Goal: Find specific page/section: Find specific page/section

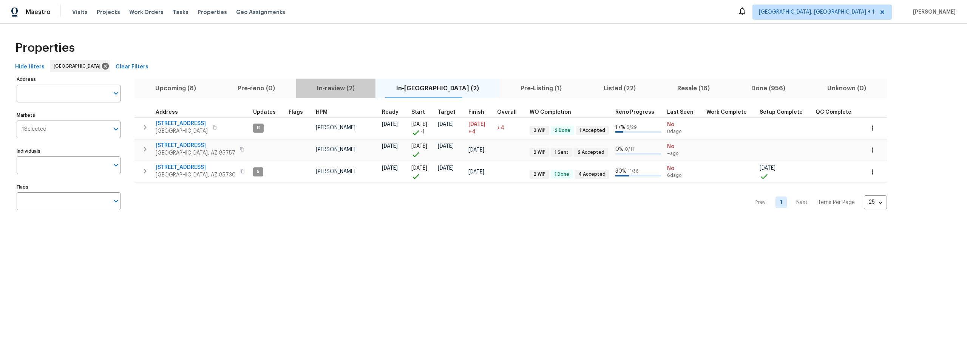
click at [350, 89] on span "In-review (2)" at bounding box center [336, 88] width 70 height 11
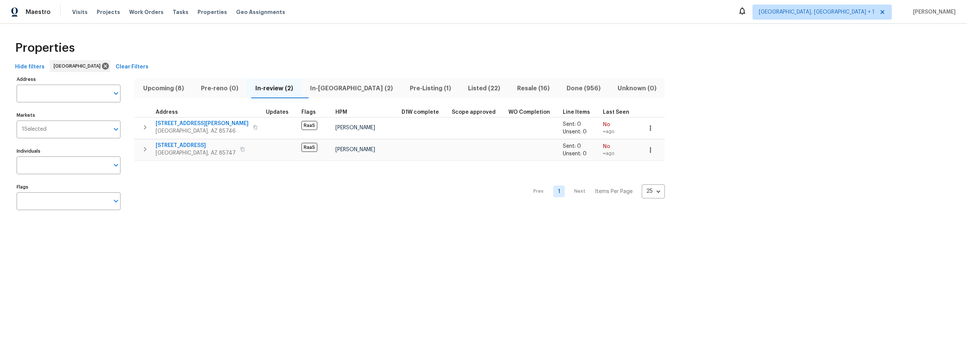
click at [342, 89] on span "In-reno (2)" at bounding box center [351, 88] width 91 height 11
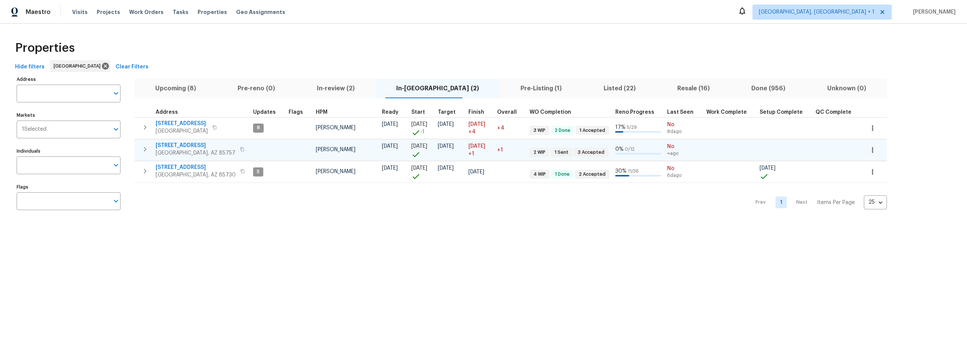
click at [187, 145] on span "7501 W Teton Rd" at bounding box center [196, 146] width 80 height 8
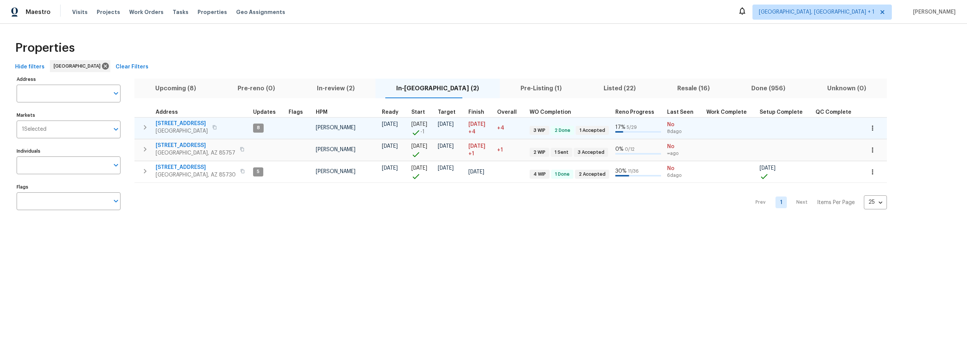
click at [181, 123] on span "1917 W Saxony Rd" at bounding box center [182, 124] width 52 height 8
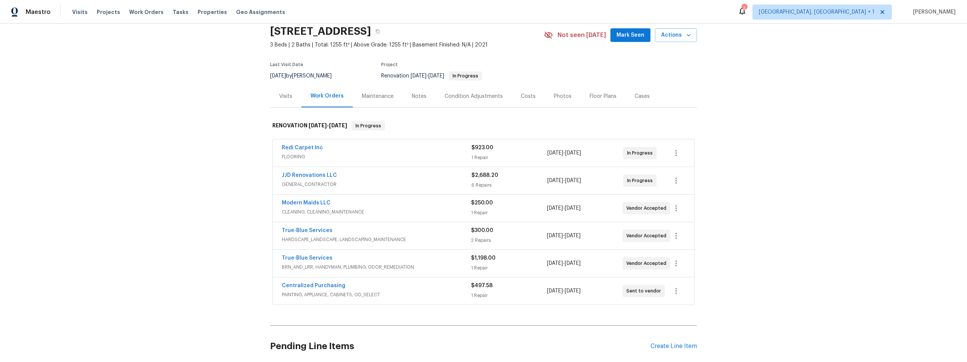
scroll to position [28, 0]
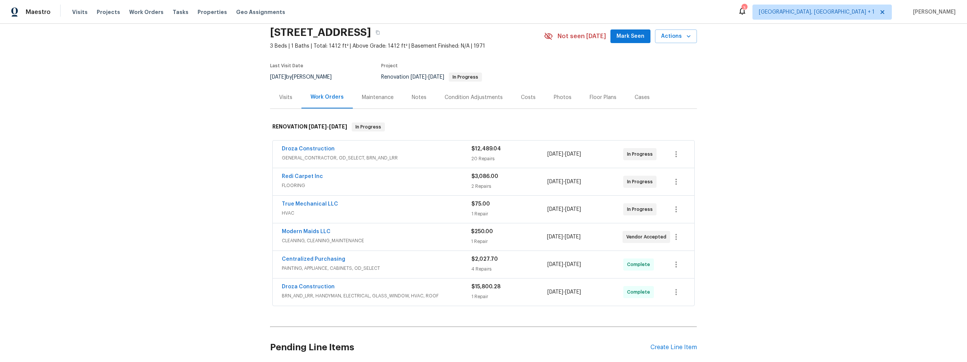
scroll to position [30, 0]
click at [301, 201] on link "True Mechanical LLC" at bounding box center [310, 201] width 56 height 5
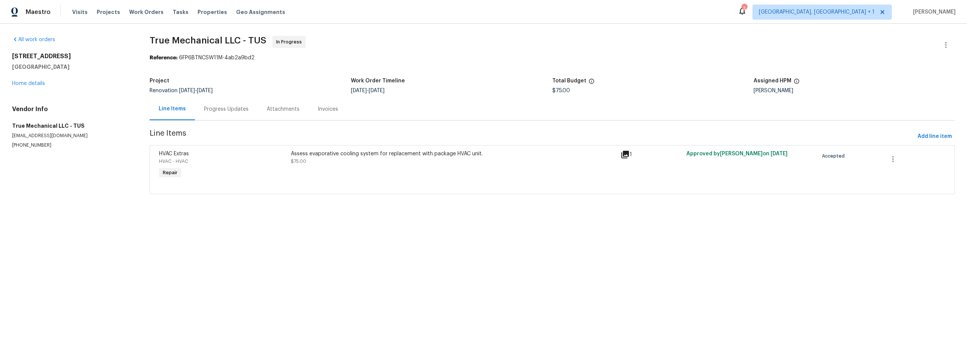
click at [222, 110] on div "Progress Updates" at bounding box center [226, 109] width 45 height 8
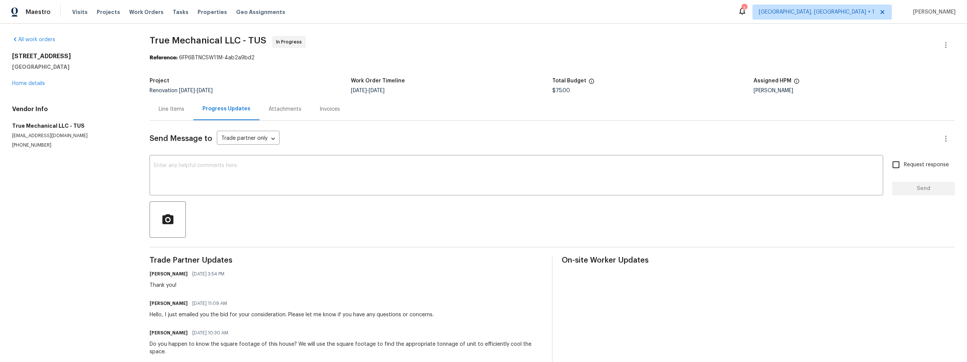
click at [175, 111] on div "Line Items" at bounding box center [172, 109] width 26 height 8
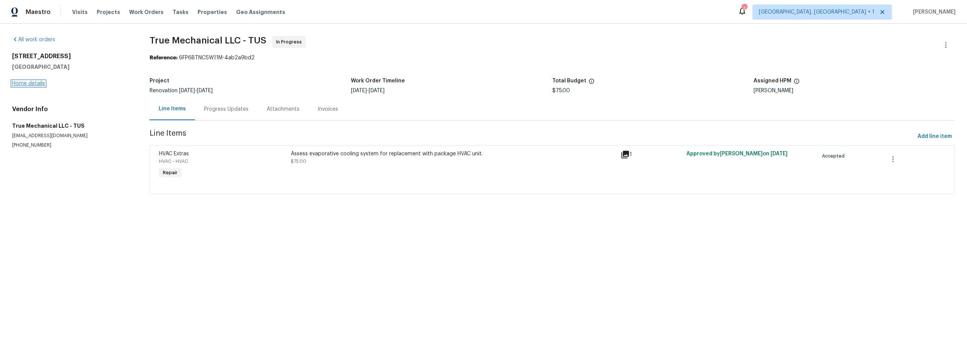
click at [42, 82] on link "Home details" at bounding box center [28, 83] width 33 height 5
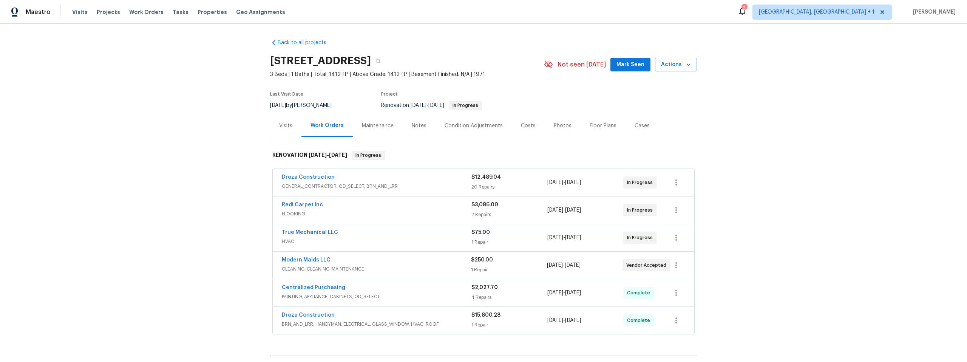
click at [412, 124] on div "Notes" at bounding box center [419, 126] width 15 height 8
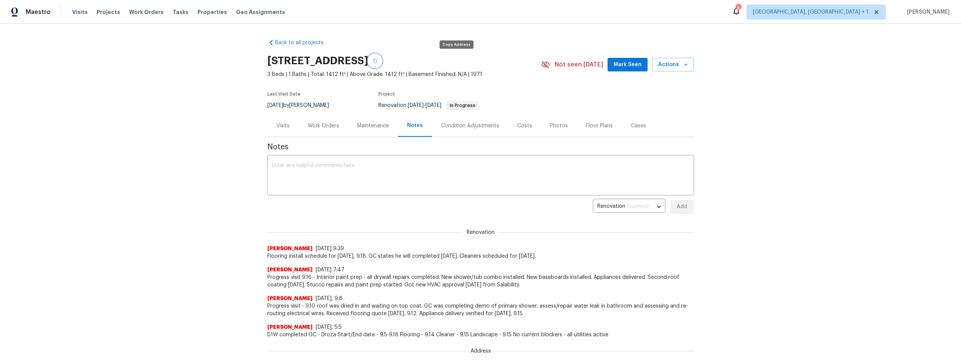
click at [377, 62] on icon "button" at bounding box center [375, 61] width 5 height 5
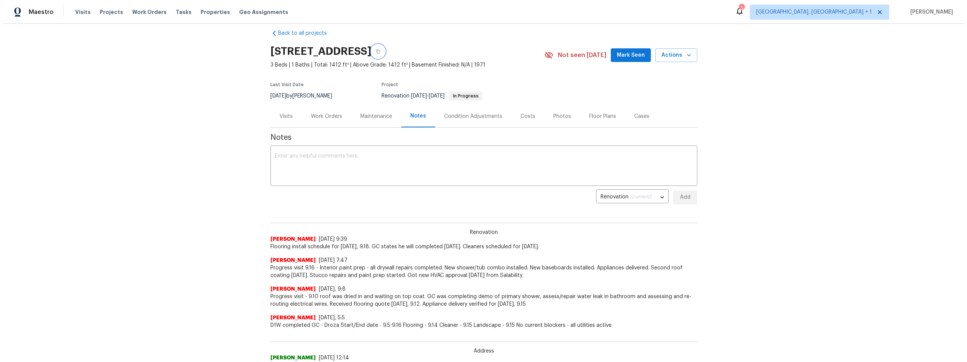
scroll to position [9, 0]
click at [366, 115] on div "Maintenance" at bounding box center [373, 117] width 32 height 8
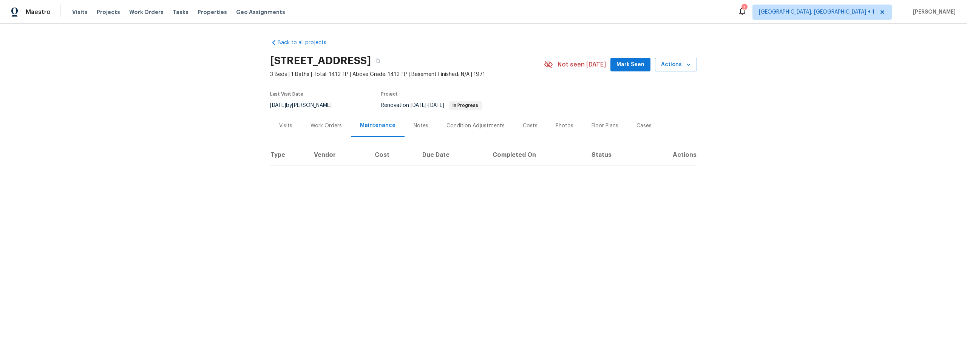
click at [324, 125] on div "Work Orders" at bounding box center [325, 126] width 31 height 8
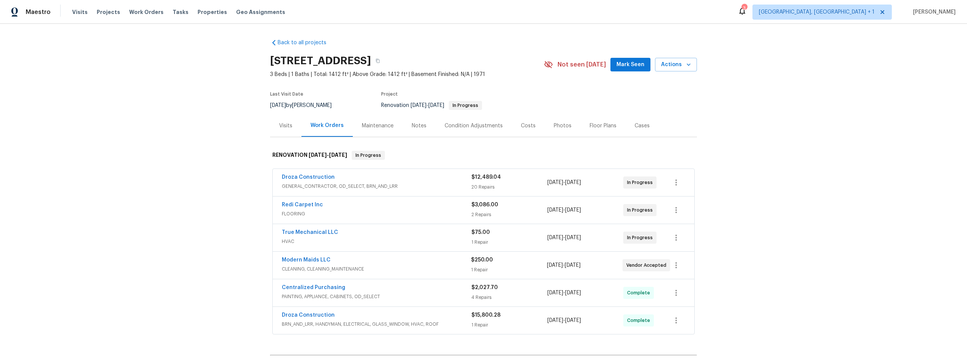
click at [209, 139] on div "Back to all projects 1917 W Saxony Rd, Tucson, AZ 85713 3 Beds | 1 Baths | Tota…" at bounding box center [483, 193] width 967 height 338
click at [378, 116] on div "Maintenance" at bounding box center [378, 125] width 50 height 22
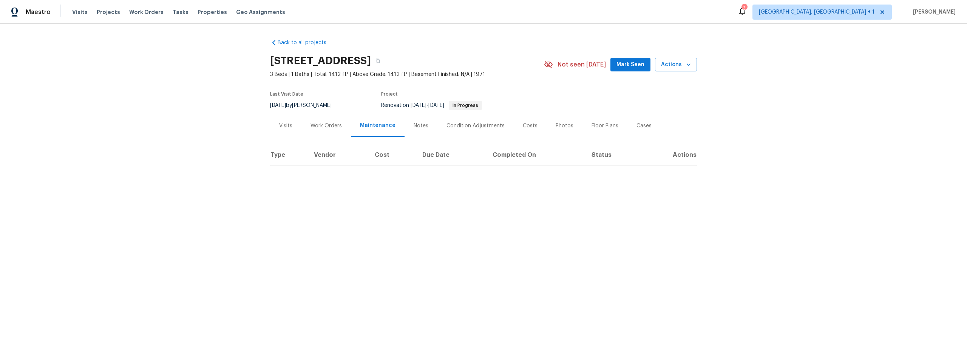
click at [414, 126] on div "Notes" at bounding box center [421, 126] width 15 height 8
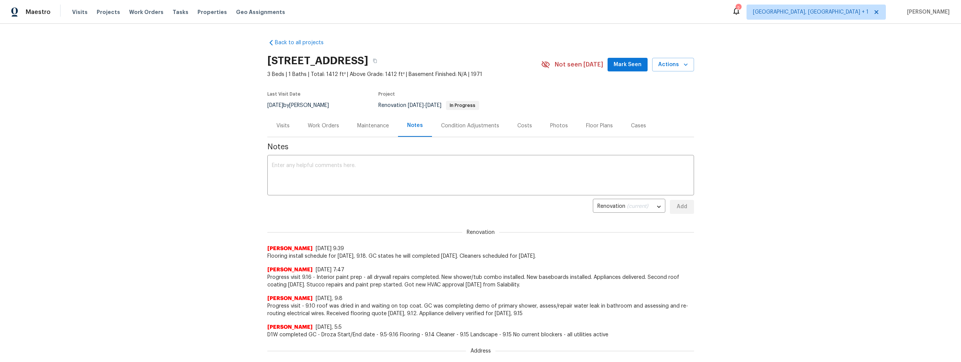
click at [321, 123] on div "Work Orders" at bounding box center [323, 126] width 31 height 8
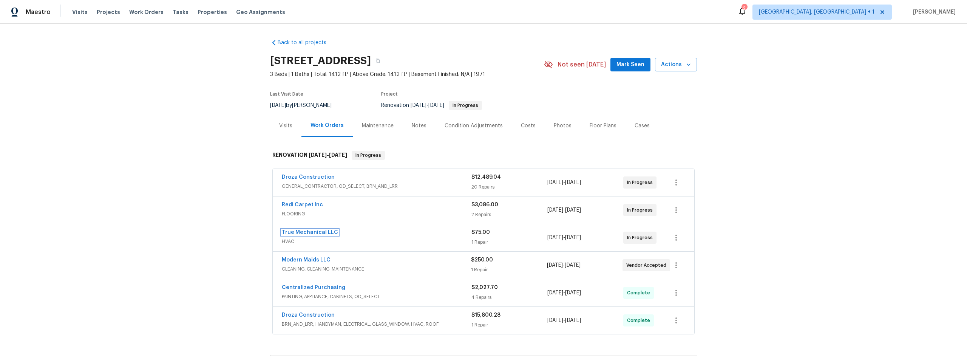
click at [314, 233] on link "True Mechanical LLC" at bounding box center [310, 232] width 56 height 5
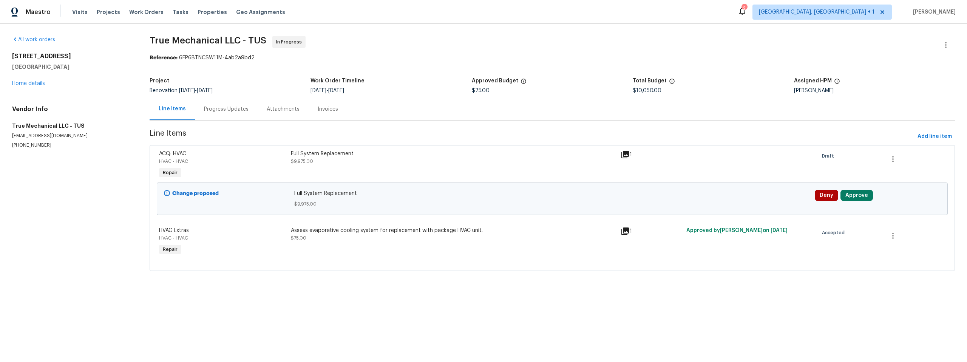
click at [214, 109] on div "Progress Updates" at bounding box center [226, 109] width 45 height 8
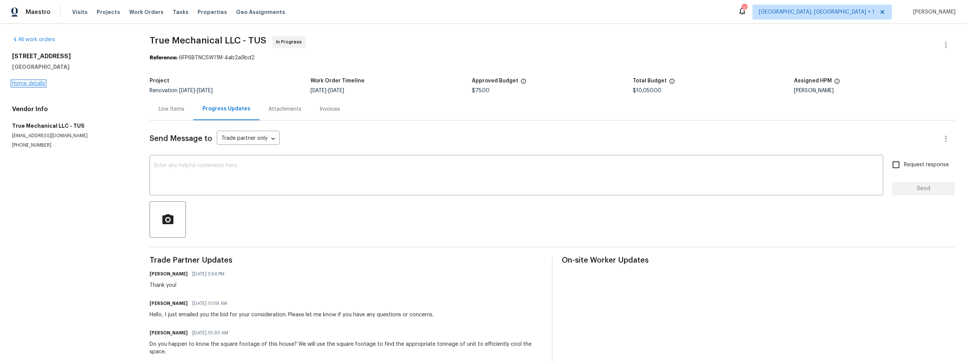
click at [17, 82] on link "Home details" at bounding box center [28, 83] width 33 height 5
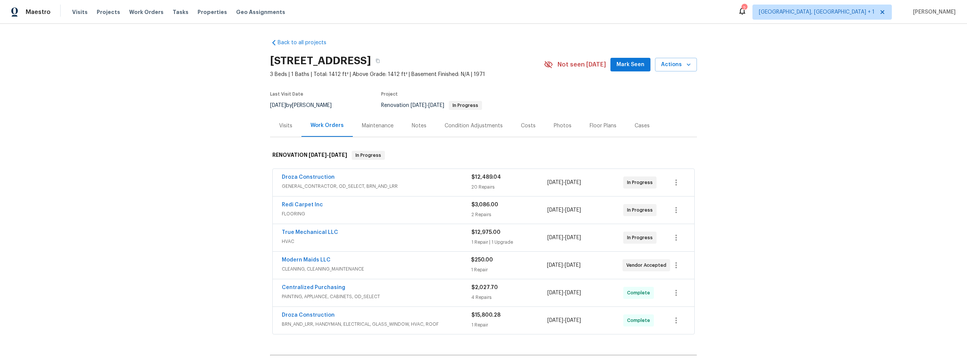
click at [412, 127] on div "Notes" at bounding box center [419, 126] width 15 height 8
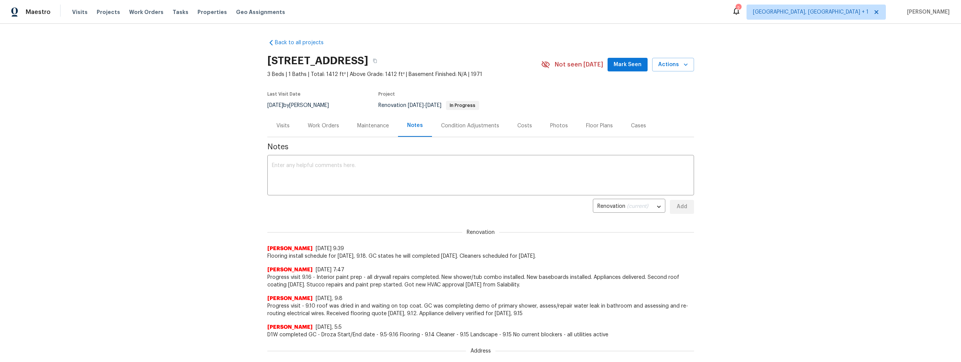
click at [317, 126] on div "Work Orders" at bounding box center [323, 126] width 31 height 8
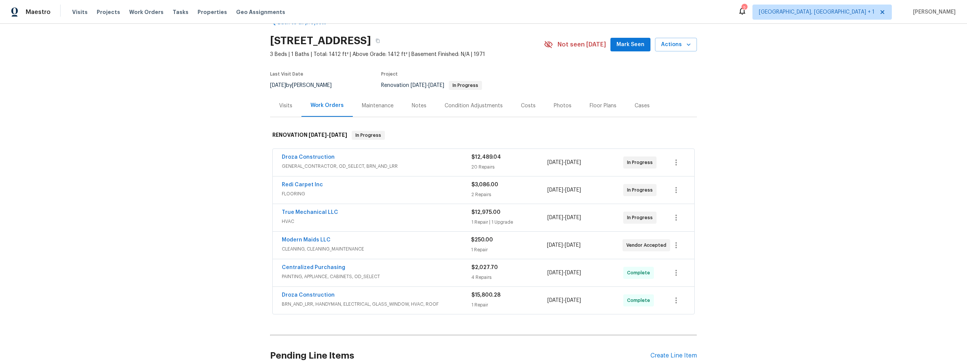
scroll to position [33, 0]
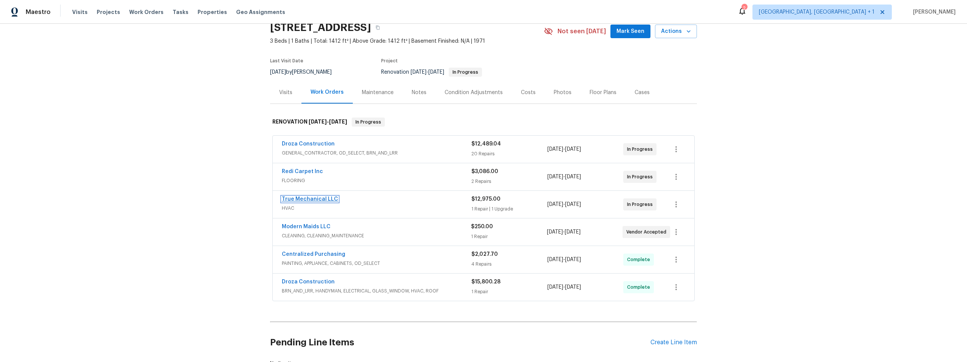
click at [303, 198] on link "True Mechanical LLC" at bounding box center [310, 198] width 56 height 5
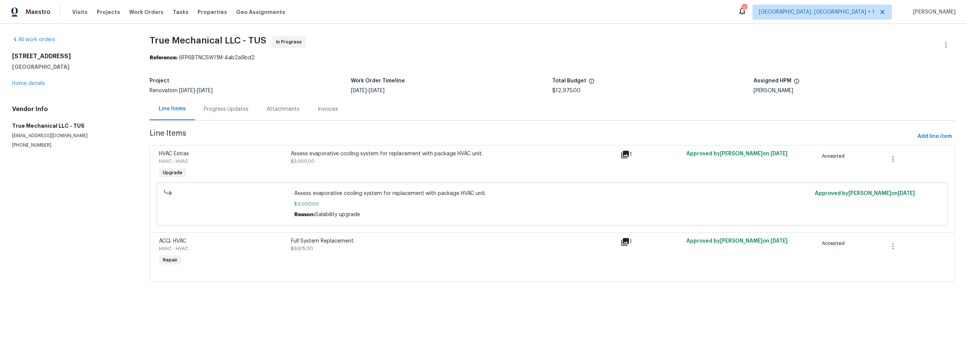
click at [620, 244] on icon at bounding box center [624, 241] width 9 height 9
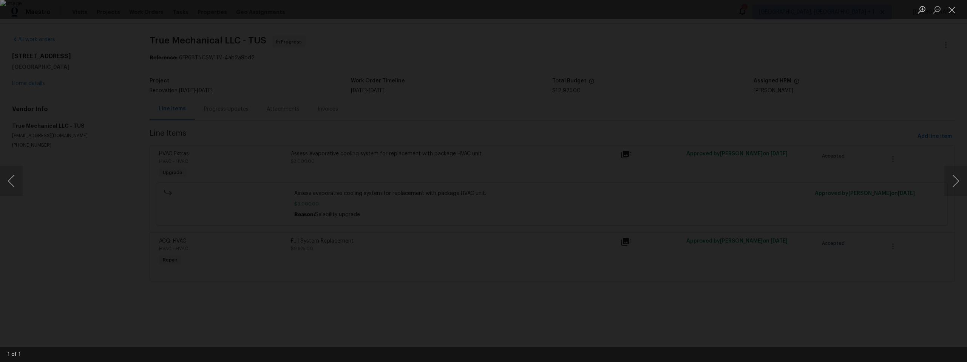
click at [116, 261] on div "Lightbox" at bounding box center [483, 181] width 967 height 362
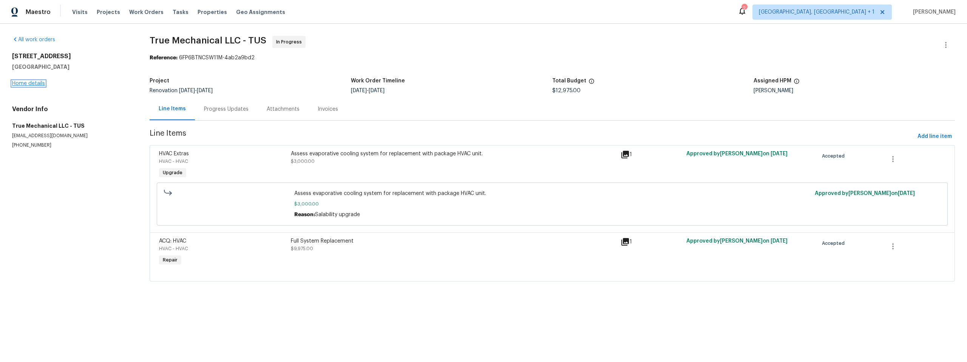
click at [34, 82] on link "Home details" at bounding box center [28, 83] width 33 height 5
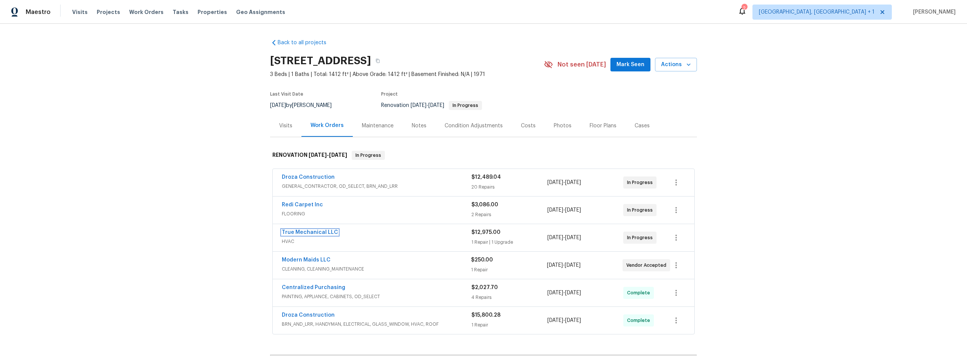
click at [316, 230] on link "True Mechanical LLC" at bounding box center [310, 232] width 56 height 5
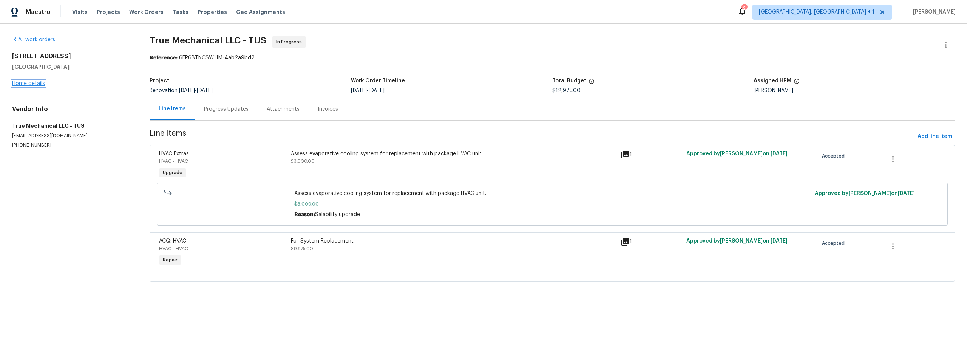
click at [35, 82] on link "Home details" at bounding box center [28, 83] width 33 height 5
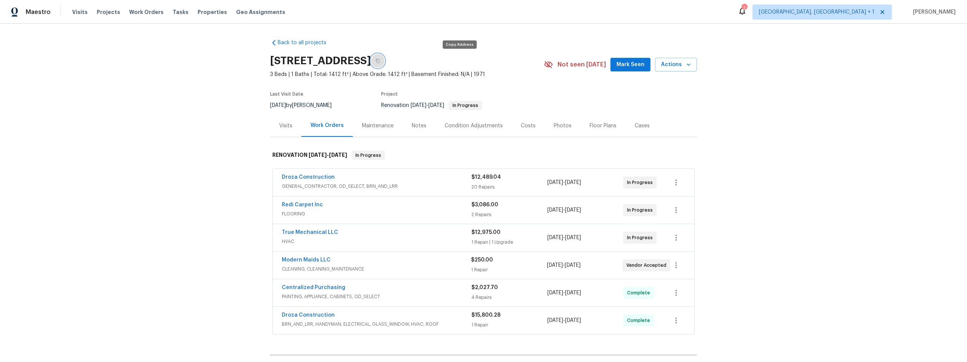
click at [384, 61] on button "button" at bounding box center [378, 61] width 14 height 14
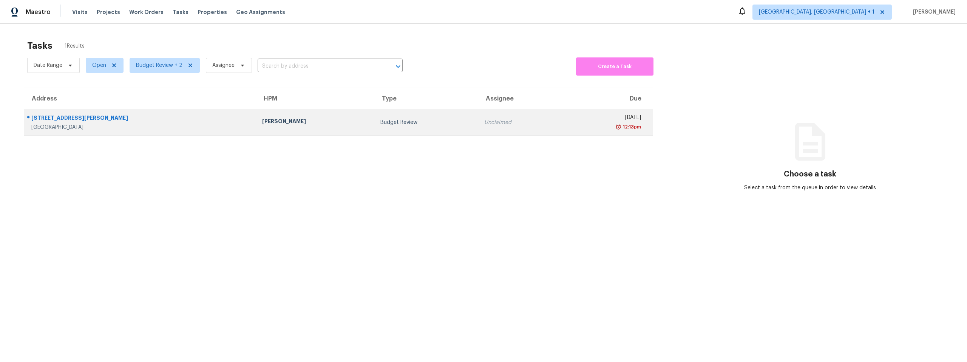
click at [131, 121] on div "[STREET_ADDRESS][PERSON_NAME]" at bounding box center [140, 118] width 219 height 9
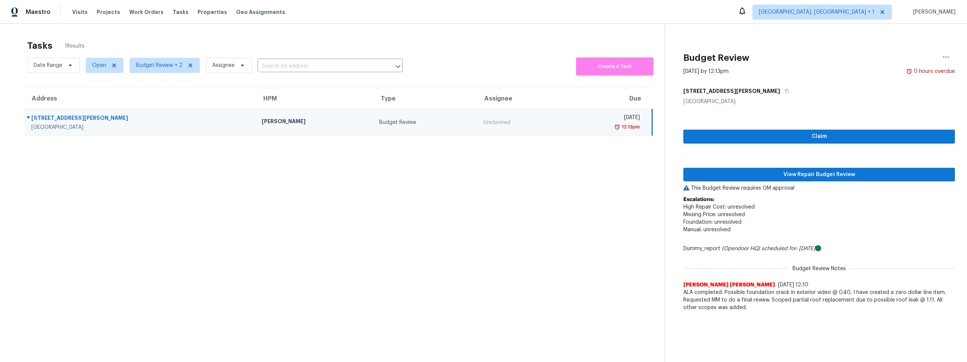
click at [164, 118] on div "[STREET_ADDRESS][PERSON_NAME]" at bounding box center [140, 118] width 218 height 9
click at [157, 114] on div "[STREET_ADDRESS][PERSON_NAME]" at bounding box center [140, 118] width 218 height 9
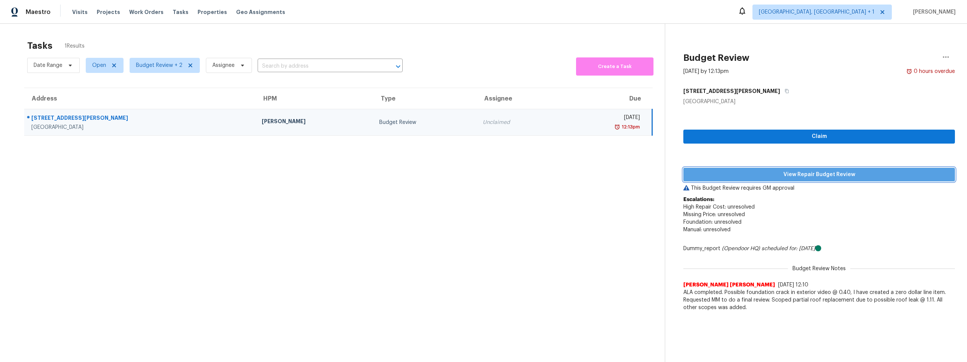
drag, startPoint x: 809, startPoint y: 173, endPoint x: 798, endPoint y: 176, distance: 11.4
click at [809, 173] on span "View Repair Budget Review" at bounding box center [818, 174] width 259 height 9
